Goal: Information Seeking & Learning: Learn about a topic

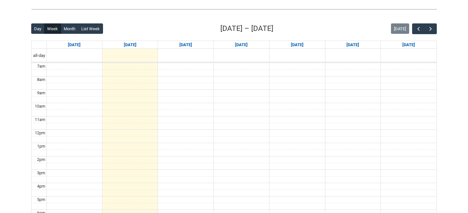
scroll to position [138, 0]
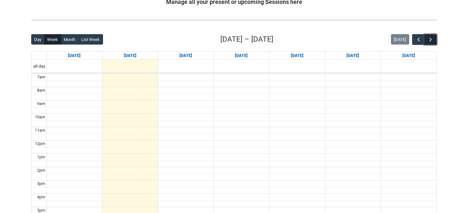
click at [429, 38] on span "button" at bounding box center [430, 39] width 6 height 6
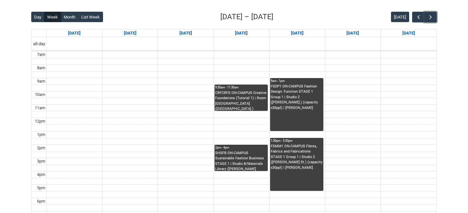
scroll to position [158, 0]
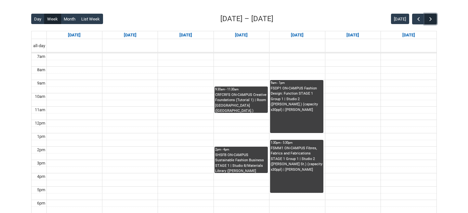
click at [430, 17] on span "button" at bounding box center [430, 19] width 6 height 6
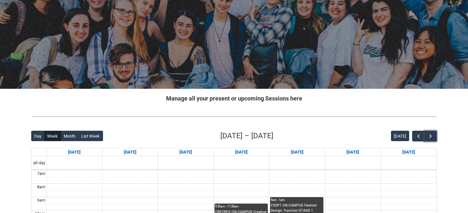
scroll to position [37, 0]
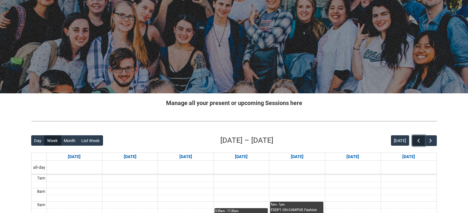
click at [413, 140] on button "button" at bounding box center [418, 140] width 12 height 11
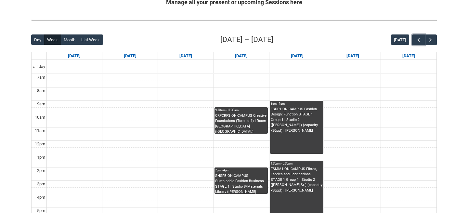
scroll to position [132, 0]
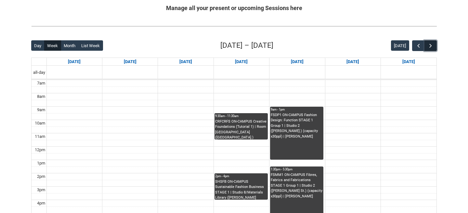
click at [426, 44] on button "button" at bounding box center [430, 45] width 12 height 11
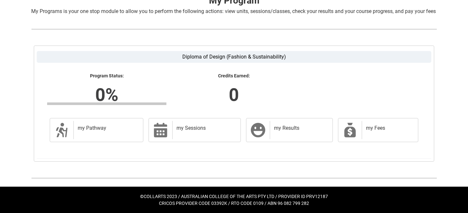
scroll to position [149, 0]
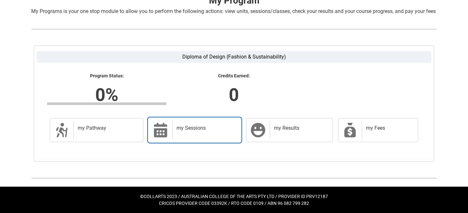
click at [188, 125] on h2 "my Sessions" at bounding box center [205, 128] width 58 height 6
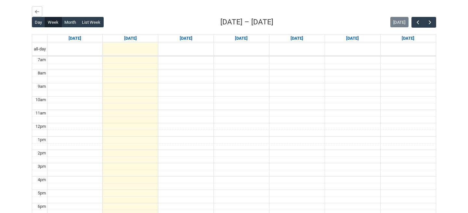
scroll to position [166, 0]
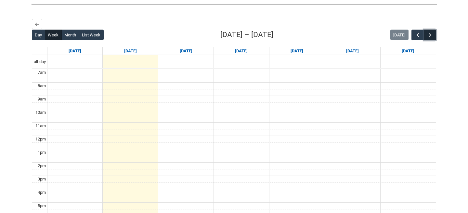
click at [428, 38] on span "button" at bounding box center [430, 35] width 6 height 6
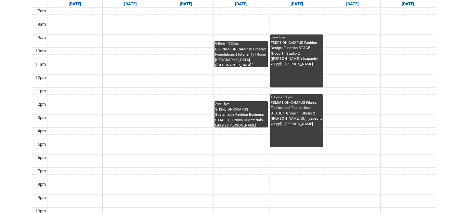
scroll to position [226, 0]
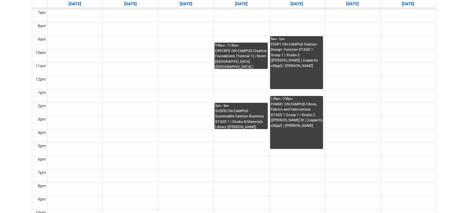
click at [281, 82] on div "FSDP1 ON-CAMPUS Fashion Design: Function STAGE 1 Group 1 | Studio 2 (George St.…" at bounding box center [297, 65] width 52 height 47
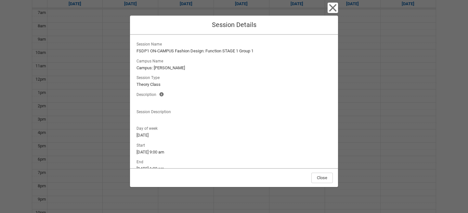
scroll to position [209, 0]
click at [333, 6] on icon "button" at bounding box center [332, 8] width 10 height 10
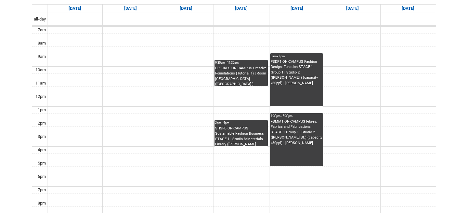
click at [293, 144] on div "FSMM1 ON-CAMPUS Fibres, Fabrics and Fabrications STAGE 1 Group 1 | Studio 2 (Ge…" at bounding box center [297, 132] width 52 height 27
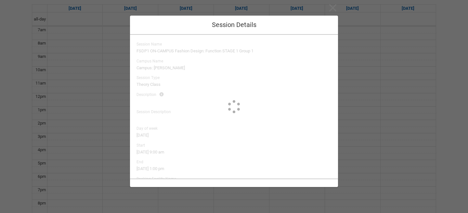
type input "Georgette Tahche"
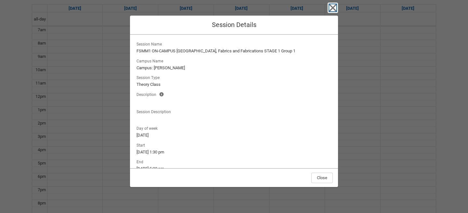
click at [334, 10] on icon "button" at bounding box center [332, 7] width 7 height 7
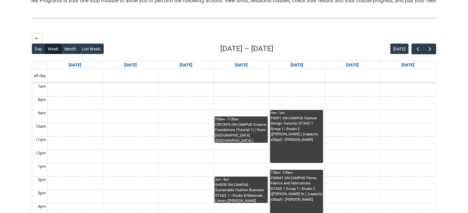
scroll to position [0, 0]
